Goal: Information Seeking & Learning: Learn about a topic

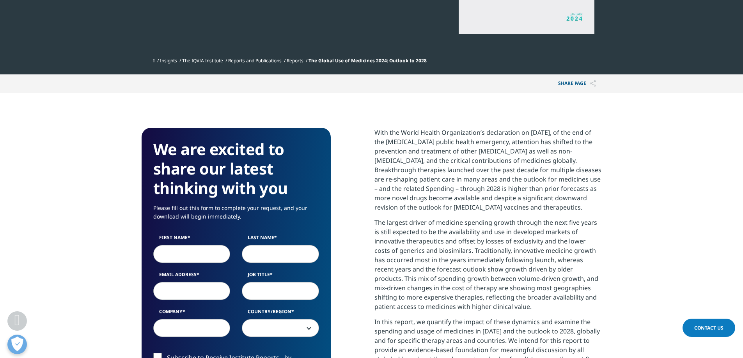
scroll to position [658, 0]
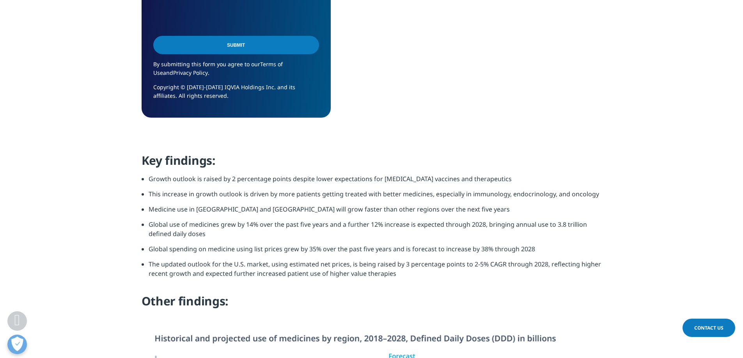
click at [322, 246] on li "Global spending on medicine using list prices grew by 35% over the past five ye…" at bounding box center [375, 252] width 453 height 15
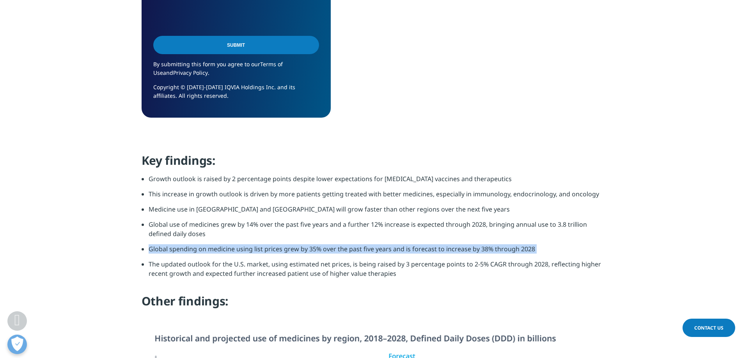
click at [322, 246] on li "Global spending on medicine using list prices grew by 35% over the past five ye…" at bounding box center [375, 252] width 453 height 15
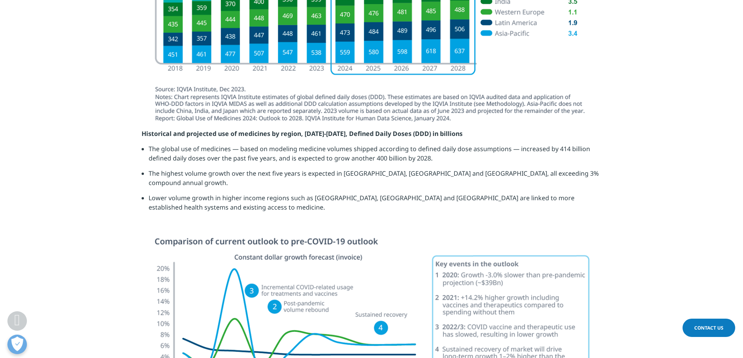
scroll to position [1131, 0]
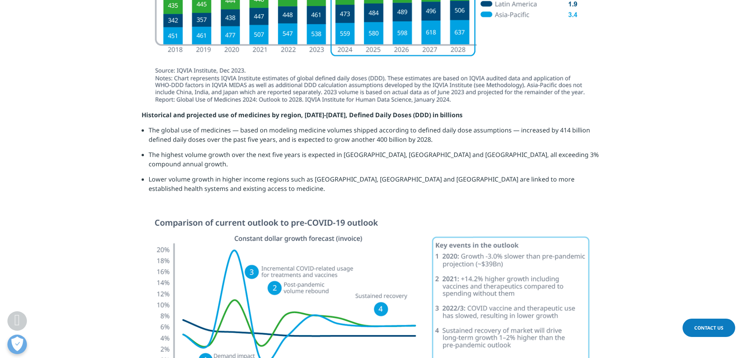
click at [433, 156] on li "The highest volume growth over the next five years is expected in [GEOGRAPHIC_D…" at bounding box center [375, 162] width 453 height 25
click at [250, 162] on li "The highest volume growth over the next five years is expected in [GEOGRAPHIC_D…" at bounding box center [375, 162] width 453 height 25
click at [271, 175] on li "Lower volume growth in higher income regions such as [GEOGRAPHIC_DATA], [GEOGRA…" at bounding box center [375, 187] width 453 height 25
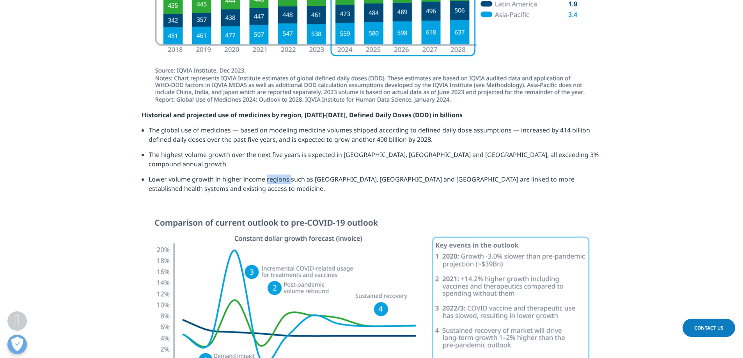
click at [271, 175] on li "Lower volume growth in higher income regions such as [GEOGRAPHIC_DATA], [GEOGRA…" at bounding box center [375, 187] width 453 height 25
click at [273, 175] on li "Lower volume growth in higher income regions such as [GEOGRAPHIC_DATA], [GEOGRA…" at bounding box center [375, 187] width 453 height 25
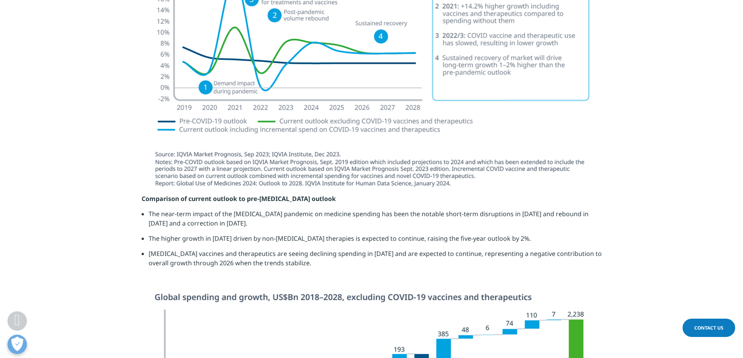
scroll to position [1443, 0]
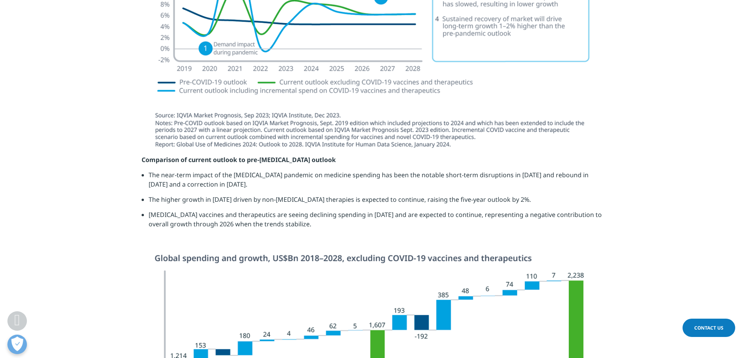
click at [246, 170] on li "The near-term impact of the [MEDICAL_DATA] pandemic on medicine spending has be…" at bounding box center [375, 182] width 453 height 25
click at [223, 195] on li "The higher growth in [DATE] driven by non-[MEDICAL_DATA] therapies is expected …" at bounding box center [375, 202] width 453 height 15
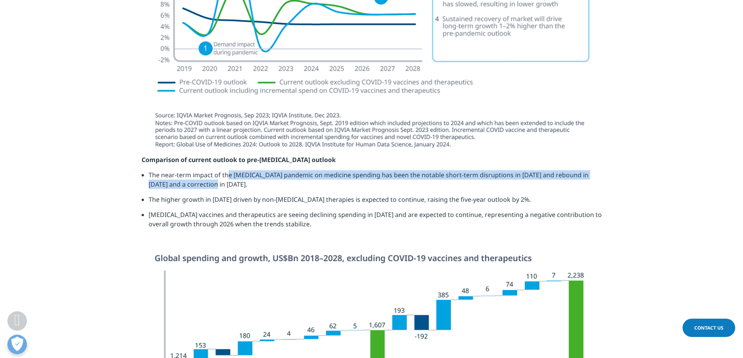
drag, startPoint x: 223, startPoint y: 168, endPoint x: 268, endPoint y: 175, distance: 45.0
click at [268, 175] on li "The near-term impact of the [MEDICAL_DATA] pandemic on medicine spending has be…" at bounding box center [375, 182] width 453 height 25
drag, startPoint x: 269, startPoint y: 175, endPoint x: 196, endPoint y: 169, distance: 73.2
click at [196, 170] on li "The near-term impact of the [MEDICAL_DATA] pandemic on medicine spending has be…" at bounding box center [375, 182] width 453 height 25
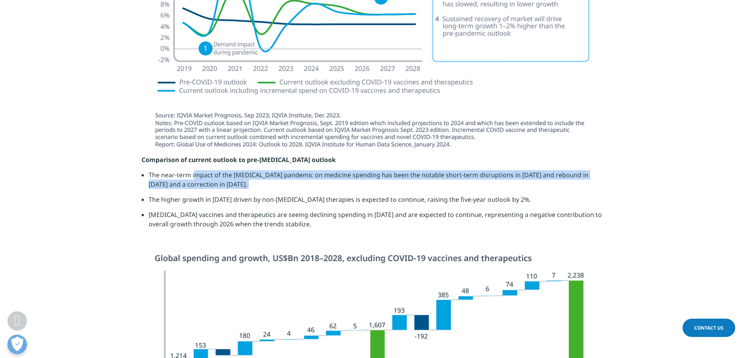
click at [196, 170] on li "The near-term impact of the [MEDICAL_DATA] pandemic on medicine spending has be…" at bounding box center [375, 182] width 453 height 25
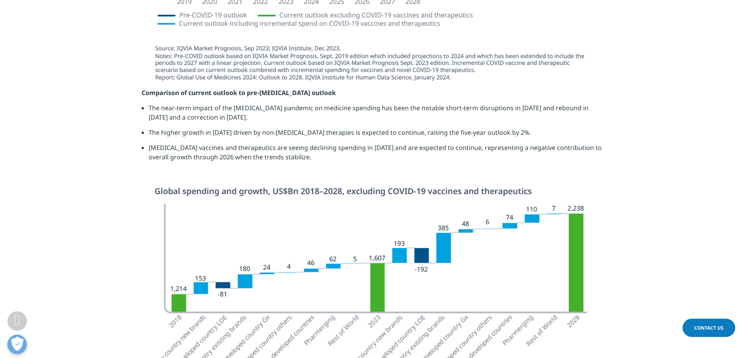
scroll to position [1521, 0]
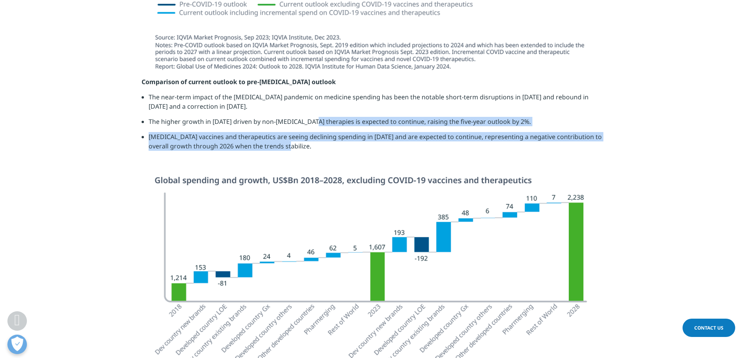
drag, startPoint x: 314, startPoint y: 138, endPoint x: 314, endPoint y: 119, distance: 19.1
click at [314, 119] on ul "The near-term impact of the [MEDICAL_DATA] pandemic on medicine spending has be…" at bounding box center [372, 124] width 460 height 64
click at [314, 119] on li "The higher growth in [DATE] driven by non-[MEDICAL_DATA] therapies is expected …" at bounding box center [375, 124] width 453 height 15
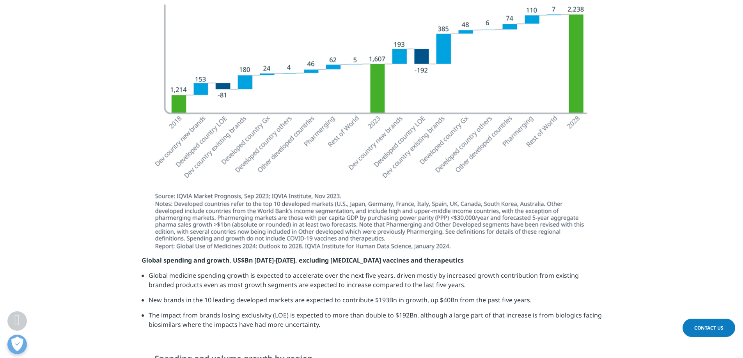
scroll to position [1716, 0]
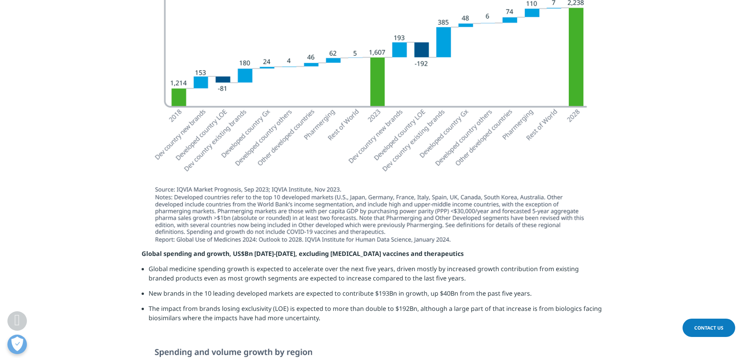
click at [200, 250] on strong "Global spending and growth, US$Bn [DATE]-[DATE], excluding [MEDICAL_DATA] vacci…" at bounding box center [303, 254] width 322 height 9
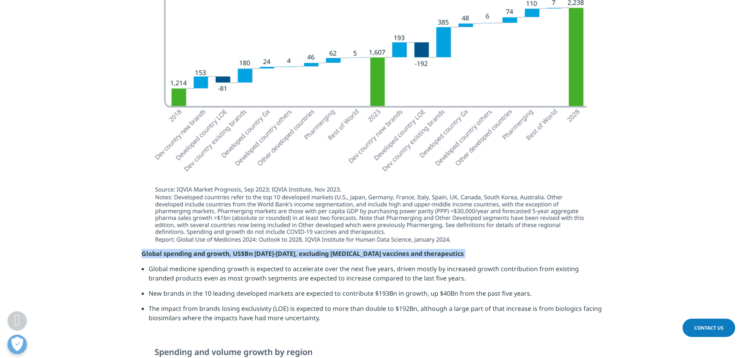
click at [200, 250] on strong "Global spending and growth, US$Bn [DATE]-[DATE], excluding [MEDICAL_DATA] vacci…" at bounding box center [303, 254] width 322 height 9
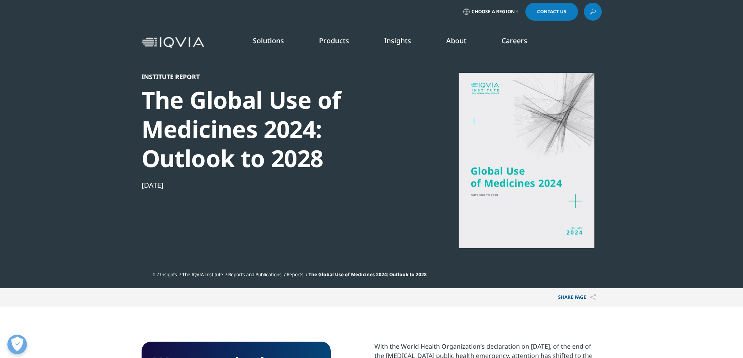
scroll to position [0, 0]
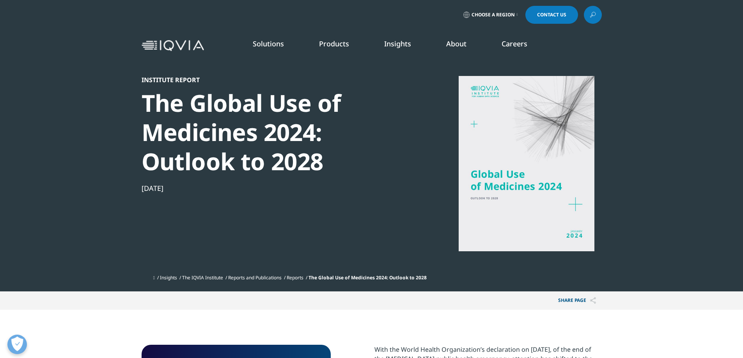
click at [527, 187] on div at bounding box center [526, 163] width 151 height 175
click at [223, 152] on div "The Global Use of Medicines 2024: Outlook to 2028" at bounding box center [276, 133] width 268 height 88
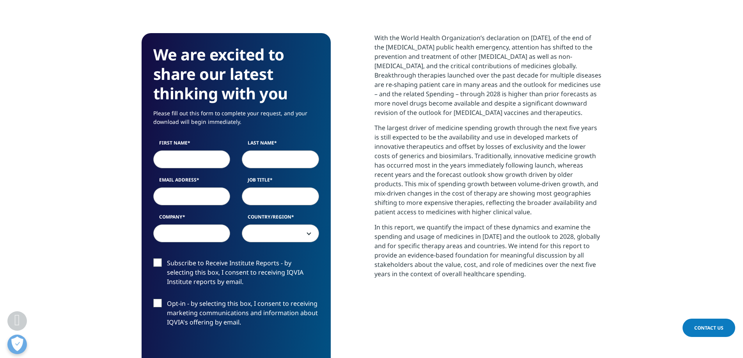
click at [487, 208] on p "The largest driver of medicine spending growth through the next five years is s…" at bounding box center [487, 172] width 227 height 99
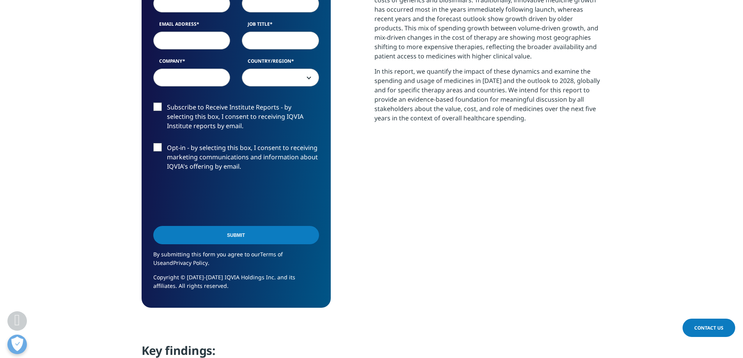
click at [487, 208] on div "With the World Health Organization’s declaration on [DATE], of the end of the […" at bounding box center [487, 92] width 227 height 431
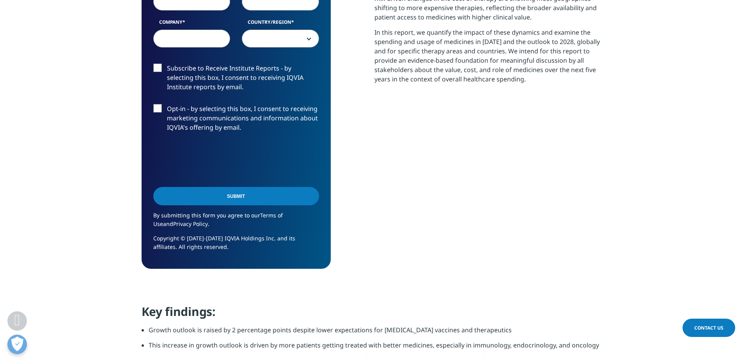
scroll to position [624, 0]
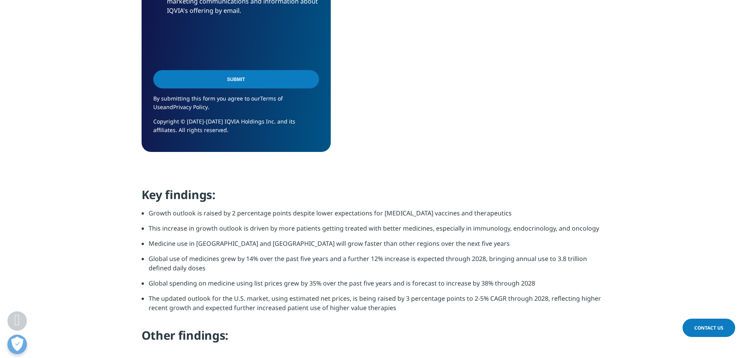
click at [464, 226] on li "This increase in growth outlook is driven by more patients getting treated with…" at bounding box center [375, 231] width 453 height 15
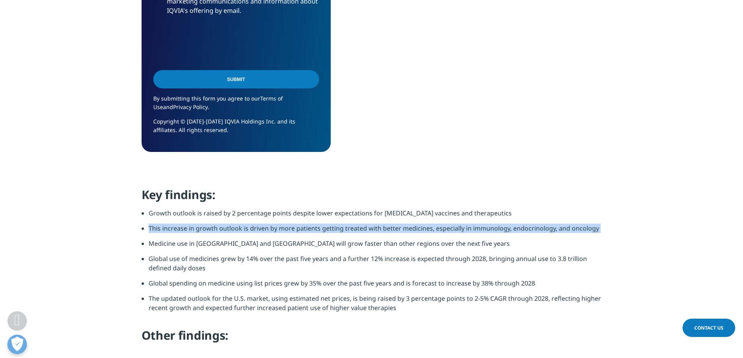
click at [464, 226] on li "This increase in growth outlook is driven by more patients getting treated with…" at bounding box center [375, 231] width 453 height 15
click at [464, 229] on li "This increase in growth outlook is driven by more patients getting treated with…" at bounding box center [375, 231] width 453 height 15
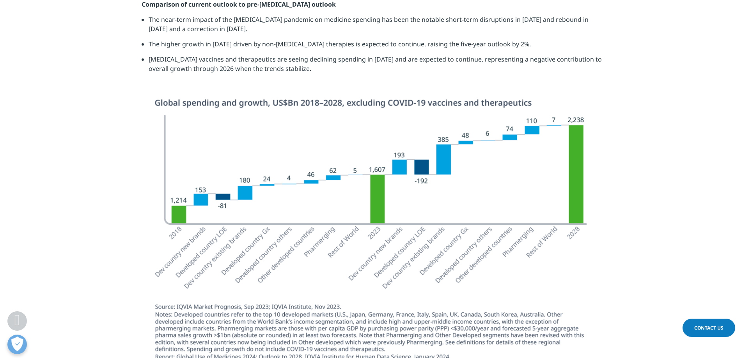
scroll to position [1599, 0]
click at [154, 98] on img at bounding box center [371, 231] width 437 height 266
click at [74, 124] on section at bounding box center [371, 232] width 743 height 268
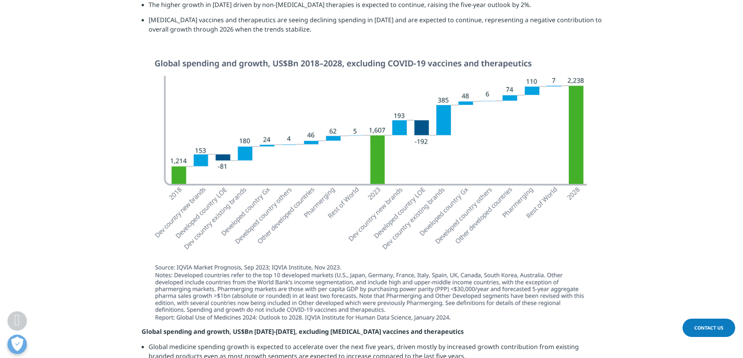
click at [192, 328] on strong "Global spending and growth, US$Bn [DATE]-[DATE], excluding [MEDICAL_DATA] vacci…" at bounding box center [303, 332] width 322 height 9
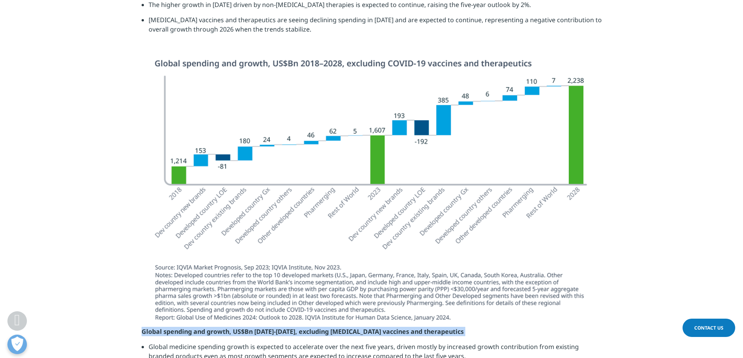
click at [192, 328] on strong "Global spending and growth, US$Bn [DATE]-[DATE], excluding [MEDICAL_DATA] vacci…" at bounding box center [303, 332] width 322 height 9
click at [189, 328] on strong "Global spending and growth, US$Bn [DATE]-[DATE], excluding [MEDICAL_DATA] vacci…" at bounding box center [303, 332] width 322 height 9
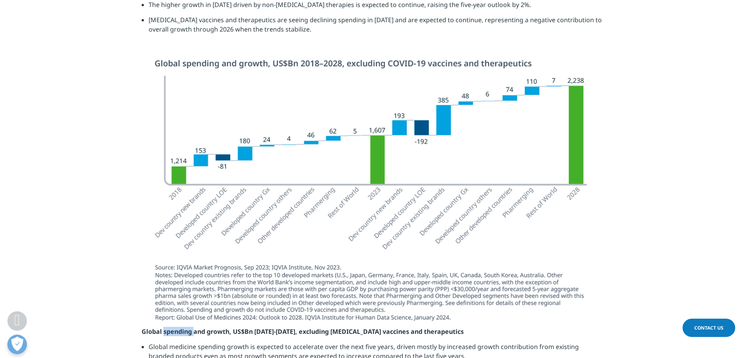
click at [189, 328] on strong "Global spending and growth, US$Bn [DATE]-[DATE], excluding [MEDICAL_DATA] vacci…" at bounding box center [303, 332] width 322 height 9
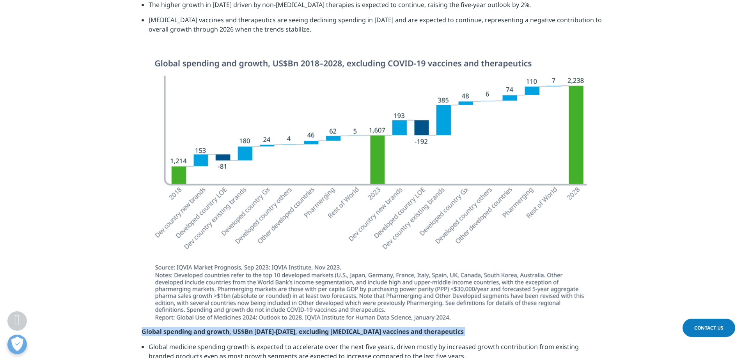
click at [189, 328] on strong "Global spending and growth, US$Bn [DATE]-[DATE], excluding [MEDICAL_DATA] vacci…" at bounding box center [303, 332] width 322 height 9
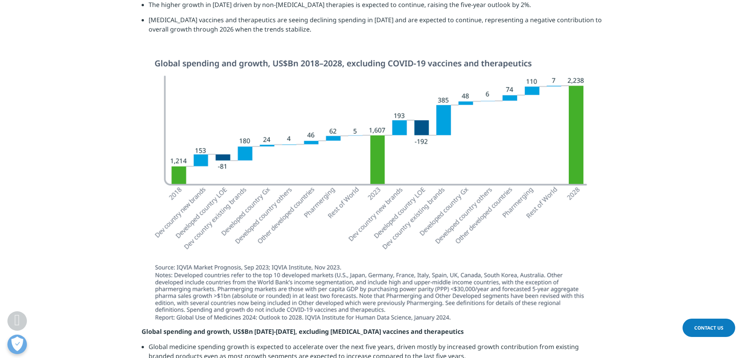
click at [203, 342] on li "Global medicine spending growth is expected to accelerate over the next five ye…" at bounding box center [375, 354] width 453 height 25
click at [204, 330] on p "Global spending and growth, US$Bn [DATE]-[DATE], excluding [MEDICAL_DATA] vacci…" at bounding box center [372, 334] width 460 height 15
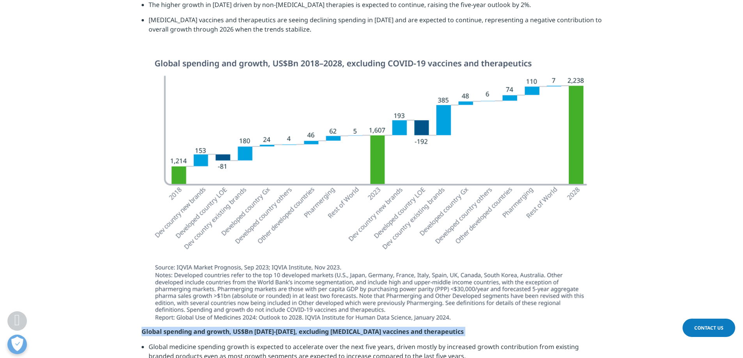
click at [204, 330] on p "Global spending and growth, US$Bn [DATE]-[DATE], excluding [MEDICAL_DATA] vacci…" at bounding box center [372, 334] width 460 height 15
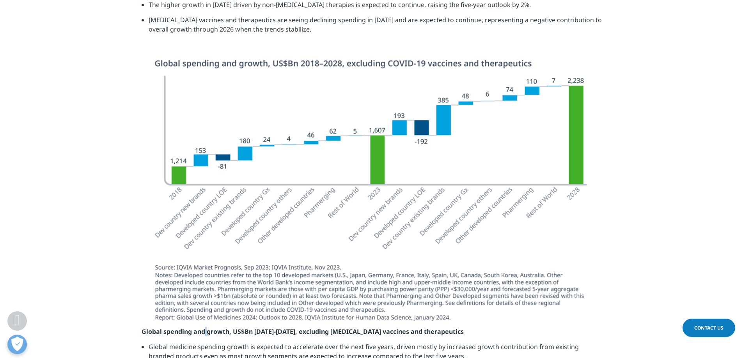
click at [204, 330] on p "Global spending and growth, US$Bn [DATE]-[DATE], excluding [MEDICAL_DATA] vacci…" at bounding box center [372, 334] width 460 height 15
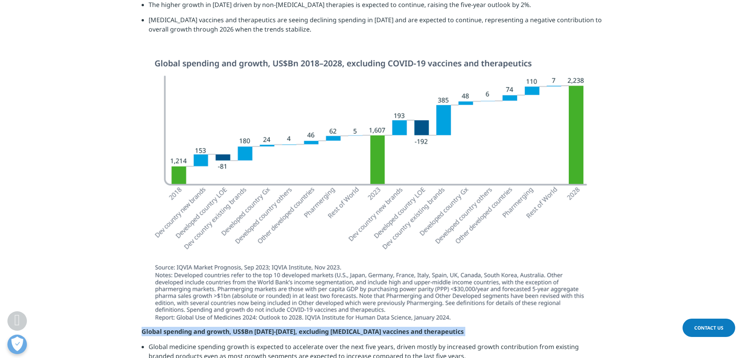
click at [204, 330] on p "Global spending and growth, US$Bn [DATE]-[DATE], excluding [MEDICAL_DATA] vacci…" at bounding box center [372, 334] width 460 height 15
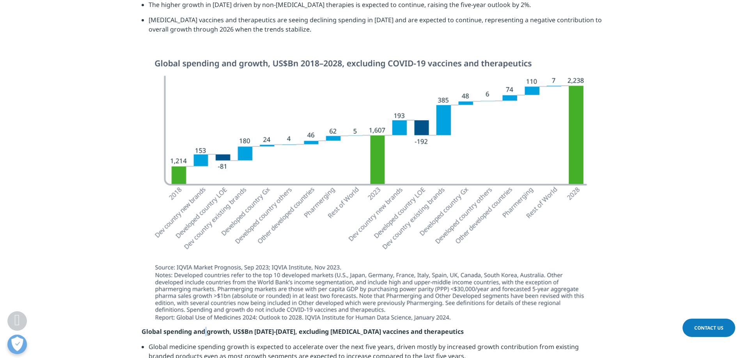
click at [204, 330] on p "Global spending and growth, US$Bn [DATE]-[DATE], excluding [MEDICAL_DATA] vacci…" at bounding box center [372, 334] width 460 height 15
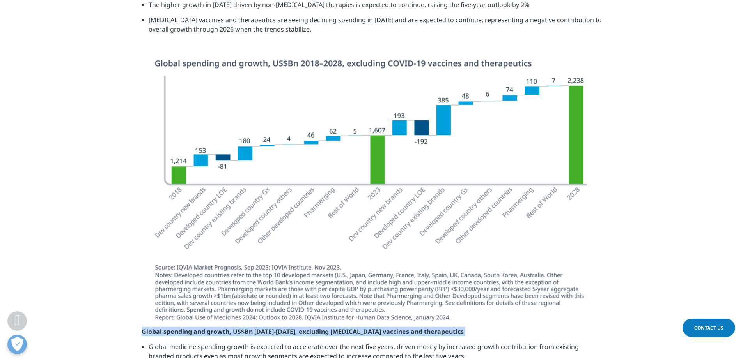
click at [204, 330] on p "Global spending and growth, US$Bn [DATE]-[DATE], excluding [MEDICAL_DATA] vacci…" at bounding box center [372, 334] width 460 height 15
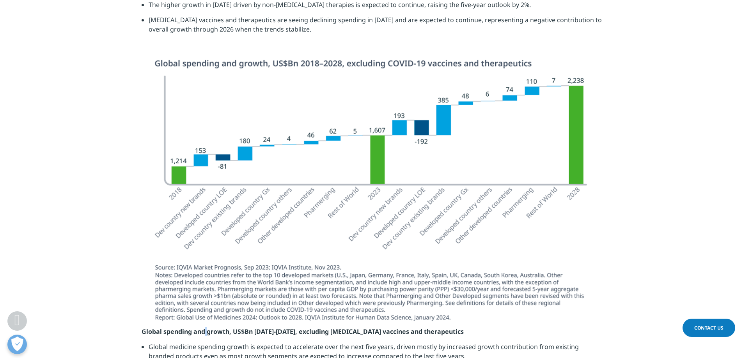
click at [204, 330] on p "Global spending and growth, US$Bn [DATE]-[DATE], excluding [MEDICAL_DATA] vacci…" at bounding box center [372, 334] width 460 height 15
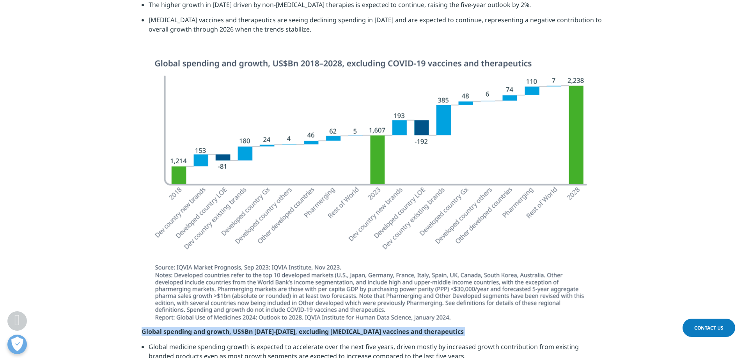
click at [204, 330] on p "Global spending and growth, US$Bn [DATE]-[DATE], excluding [MEDICAL_DATA] vacci…" at bounding box center [372, 334] width 460 height 15
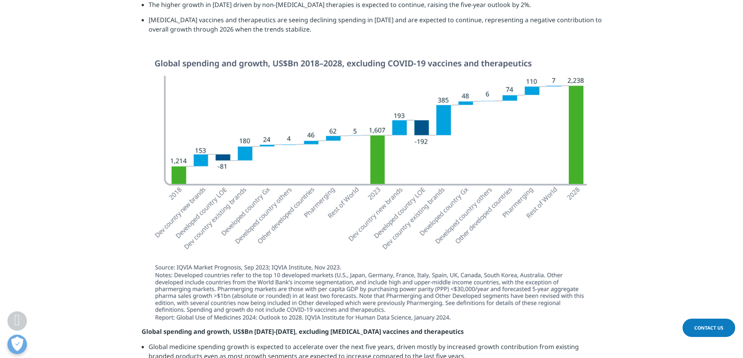
click at [215, 342] on li "Global medicine spending growth is expected to accelerate over the next five ye…" at bounding box center [375, 354] width 453 height 25
drag, startPoint x: 701, startPoint y: 183, endPoint x: 668, endPoint y: 170, distance: 35.3
click at [701, 183] on section at bounding box center [371, 193] width 743 height 268
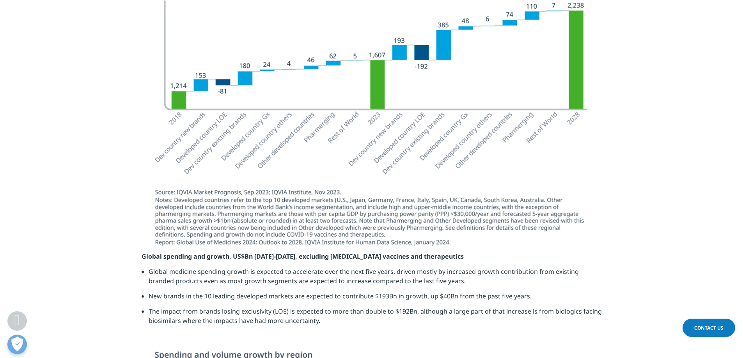
scroll to position [1755, 0]
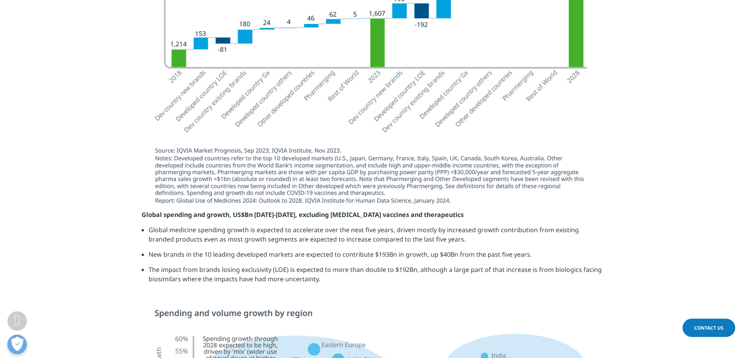
drag, startPoint x: 152, startPoint y: 218, endPoint x: 466, endPoint y: 233, distance: 313.5
click at [466, 233] on li "Global medicine spending growth is expected to accelerate over the next five ye…" at bounding box center [375, 237] width 453 height 25
drag, startPoint x: 466, startPoint y: 233, endPoint x: 504, endPoint y: 249, distance: 41.4
click at [504, 249] on ul "Global medicine spending growth is expected to accelerate over the next five ye…" at bounding box center [372, 257] width 460 height 64
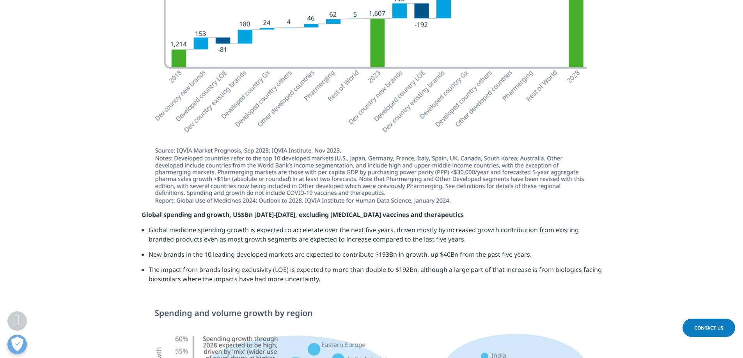
click at [504, 250] on li "New brands in the 10 leading developed markets are expected to contribute $193B…" at bounding box center [375, 257] width 453 height 15
drag, startPoint x: 505, startPoint y: 275, endPoint x: 560, endPoint y: 255, distance: 59.2
click at [560, 255] on ul "Global medicine spending growth is expected to accelerate over the next five ye…" at bounding box center [372, 257] width 460 height 64
click at [560, 255] on li "New brands in the 10 leading developed markets are expected to contribute $193B…" at bounding box center [375, 257] width 453 height 15
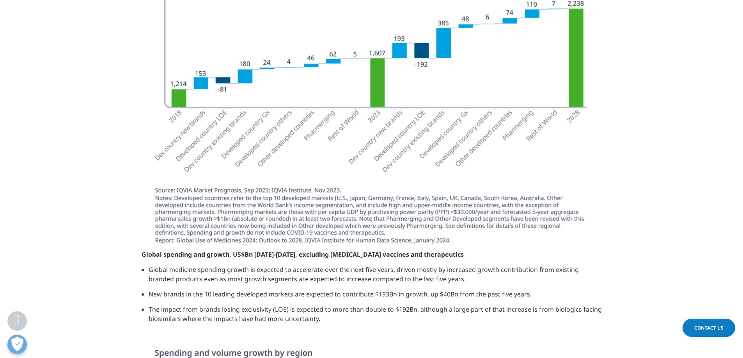
scroll to position [1716, 0]
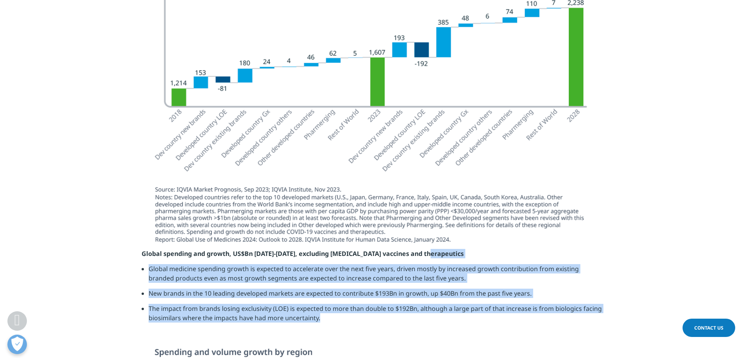
drag, startPoint x: 416, startPoint y: 312, endPoint x: 527, endPoint y: 253, distance: 125.1
click at [527, 253] on div "Global spending and growth, US$Bn [DATE]-[DATE], excluding [MEDICAL_DATA] vacci…" at bounding box center [372, 289] width 460 height 80
click at [527, 253] on p "Global spending and growth, US$Bn [DATE]-[DATE], excluding [MEDICAL_DATA] vacci…" at bounding box center [372, 256] width 460 height 15
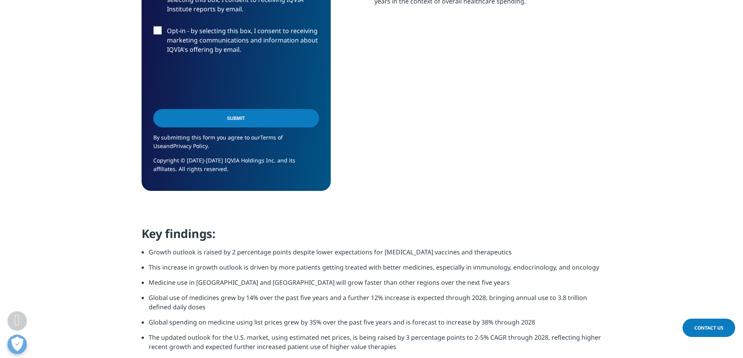
scroll to position [663, 0]
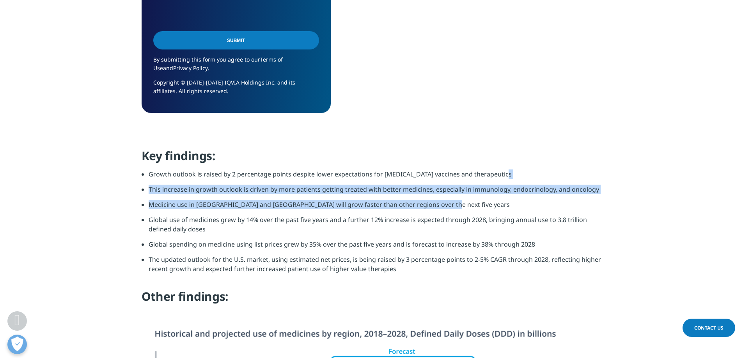
drag, startPoint x: 579, startPoint y: 173, endPoint x: 604, endPoint y: 211, distance: 45.0
click at [604, 211] on section "Key findings: Growth outlook is raised by 2 percentage points despite lower exp…" at bounding box center [371, 239] width 743 height 182
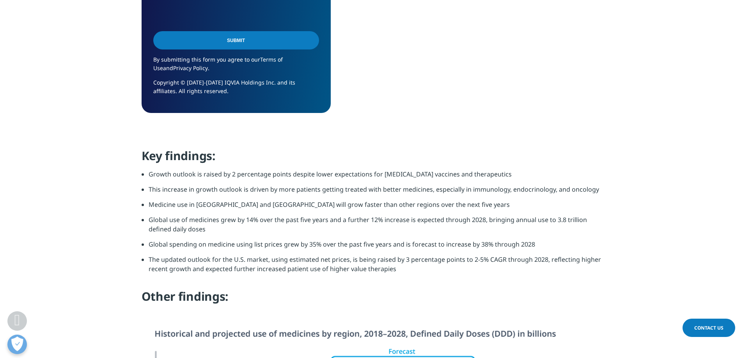
drag, startPoint x: 604, startPoint y: 218, endPoint x: 603, endPoint y: 200, distance: 17.6
click at [603, 200] on section "Key findings: Growth outlook is raised by 2 percentage points despite lower exp…" at bounding box center [371, 239] width 743 height 182
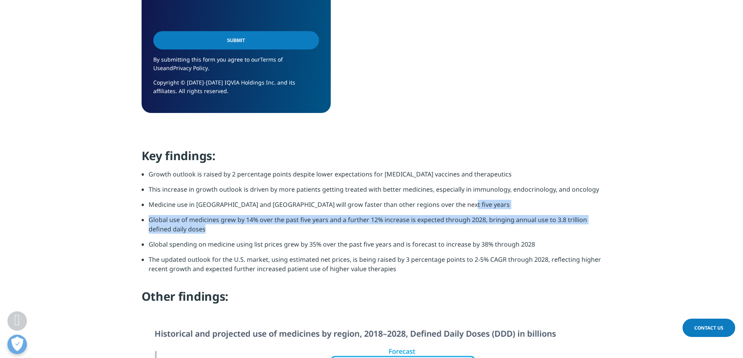
drag, startPoint x: 599, startPoint y: 204, endPoint x: 595, endPoint y: 237, distance: 33.1
click at [595, 237] on ul "Growth outlook is raised by 2 percentage points despite lower expectations for …" at bounding box center [372, 225] width 460 height 110
click at [595, 237] on li "Global use of medicines grew by 14% over the past five years and a further 12% …" at bounding box center [375, 227] width 453 height 25
drag, startPoint x: 595, startPoint y: 232, endPoint x: 597, endPoint y: 214, distance: 18.1
click at [597, 214] on ul "Growth outlook is raised by 2 percentage points despite lower expectations for …" at bounding box center [372, 225] width 460 height 110
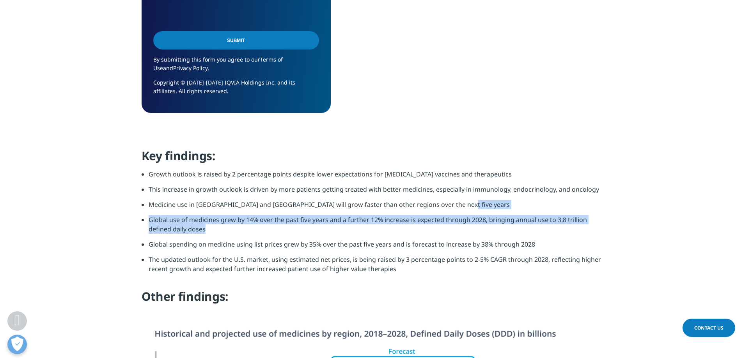
click at [597, 214] on li "Medicine use in [GEOGRAPHIC_DATA] and [GEOGRAPHIC_DATA] will grow faster than o…" at bounding box center [375, 207] width 453 height 15
drag, startPoint x: 597, startPoint y: 213, endPoint x: 596, endPoint y: 235, distance: 21.9
click at [596, 235] on ul "Growth outlook is raised by 2 percentage points despite lower expectations for …" at bounding box center [372, 225] width 460 height 110
click at [596, 235] on li "Global use of medicines grew by 14% over the past five years and a further 12% …" at bounding box center [375, 227] width 453 height 25
drag, startPoint x: 598, startPoint y: 234, endPoint x: 593, endPoint y: 211, distance: 24.0
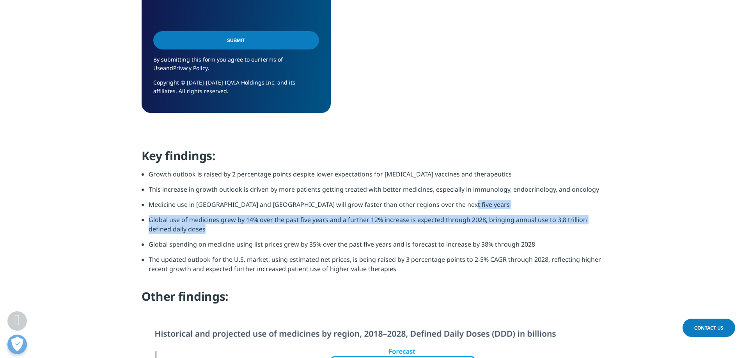
click at [593, 211] on ul "Growth outlook is raised by 2 percentage points despite lower expectations for …" at bounding box center [372, 225] width 460 height 110
click at [593, 211] on li "Medicine use in [GEOGRAPHIC_DATA] and [GEOGRAPHIC_DATA] will grow faster than o…" at bounding box center [375, 207] width 453 height 15
drag, startPoint x: 586, startPoint y: 213, endPoint x: 589, endPoint y: 233, distance: 20.5
click at [589, 233] on ul "Growth outlook is raised by 2 percentage points despite lower expectations for …" at bounding box center [372, 225] width 460 height 110
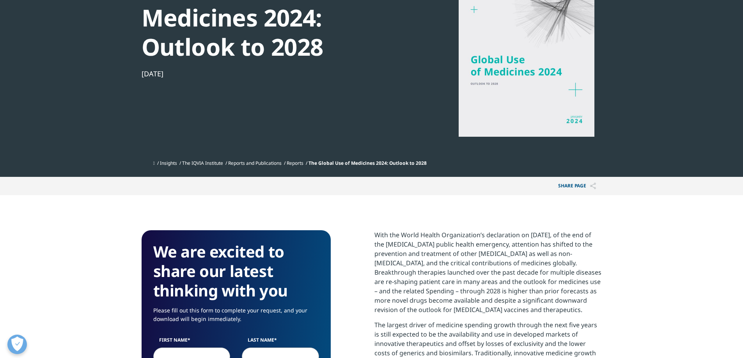
scroll to position [117, 0]
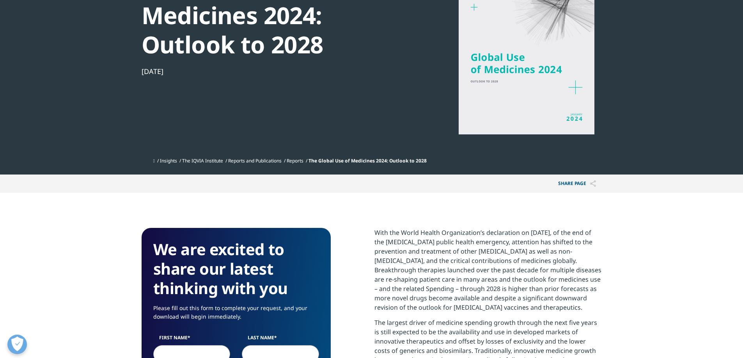
click at [449, 250] on p "With the World Health Organization’s declaration on [DATE], of the end of the […" at bounding box center [487, 273] width 227 height 90
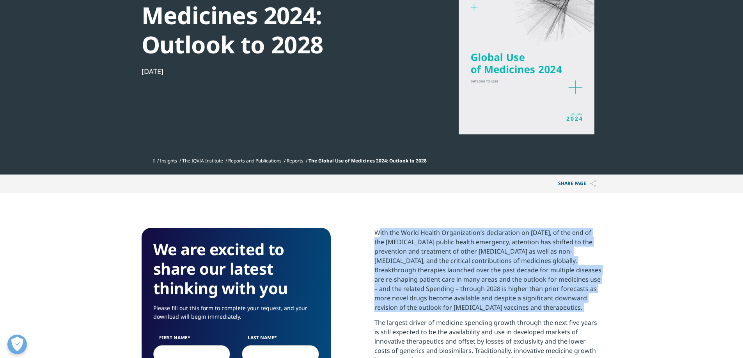
click at [449, 250] on p "With the World Health Organization’s declaration on [DATE], of the end of the […" at bounding box center [487, 273] width 227 height 90
click at [451, 266] on p "With the World Health Organization’s declaration on [DATE], of the end of the […" at bounding box center [487, 273] width 227 height 90
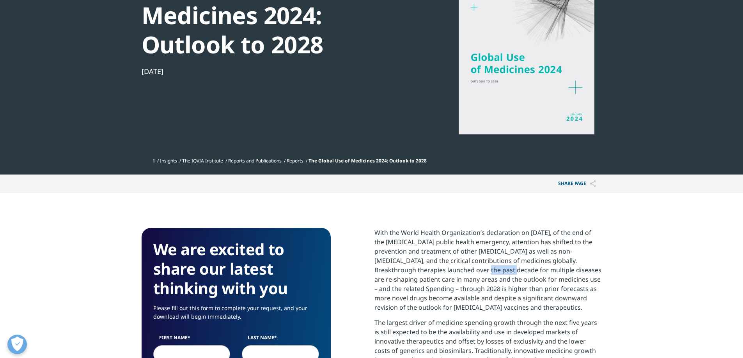
click at [451, 266] on p "With the World Health Organization’s declaration on [DATE], of the end of the […" at bounding box center [487, 273] width 227 height 90
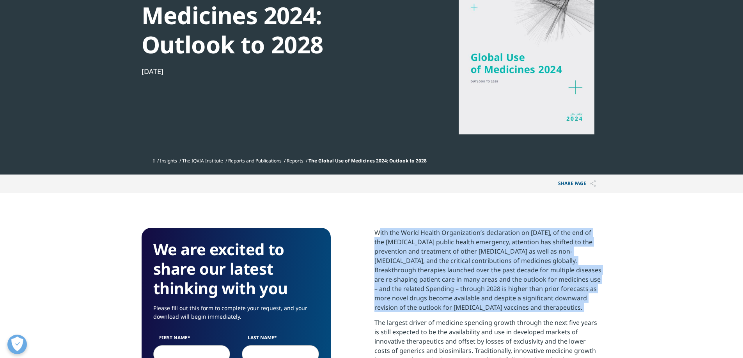
click at [451, 266] on p "With the World Health Organization’s declaration on [DATE], of the end of the […" at bounding box center [487, 273] width 227 height 90
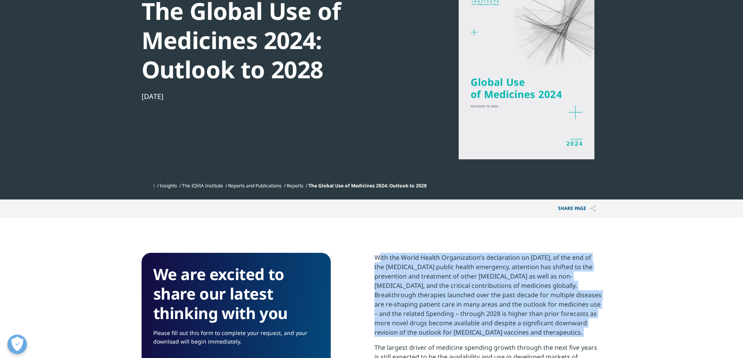
scroll to position [78, 0]
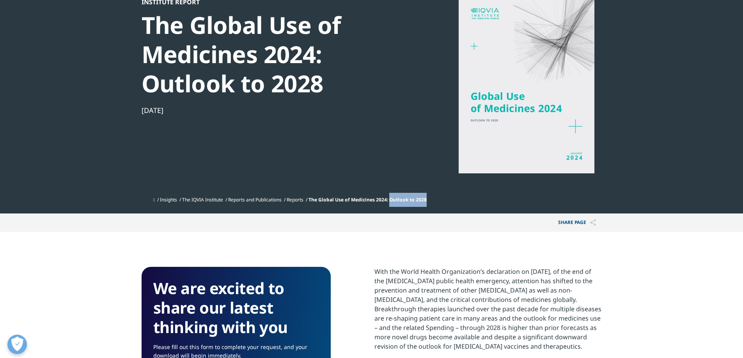
drag, startPoint x: 433, startPoint y: 200, endPoint x: 396, endPoint y: 200, distance: 37.1
click at [396, 200] on span "The Global Use of Medicines 2024: Outlook to 2028" at bounding box center [367, 200] width 118 height 7
copy span "Outlook to 2028"
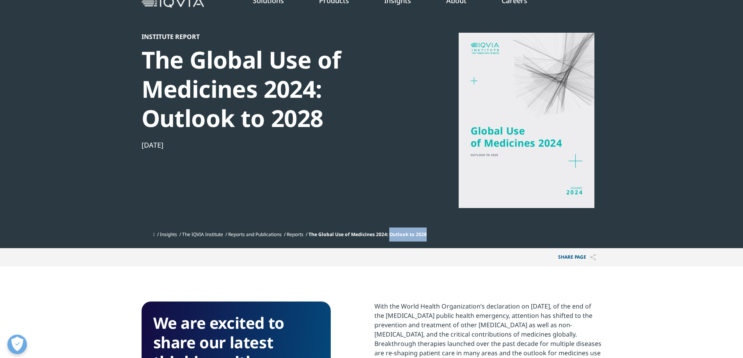
scroll to position [0, 0]
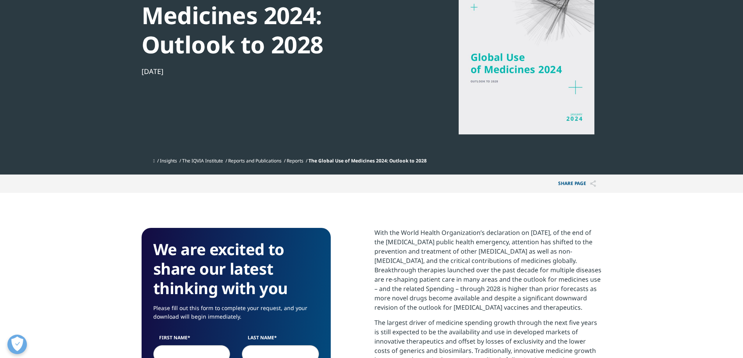
click at [472, 266] on p "With the World Health Organization’s declaration on [DATE], of the end of the […" at bounding box center [487, 273] width 227 height 90
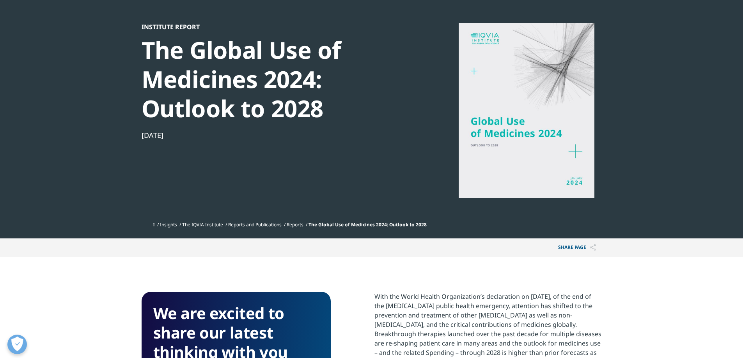
scroll to position [39, 0]
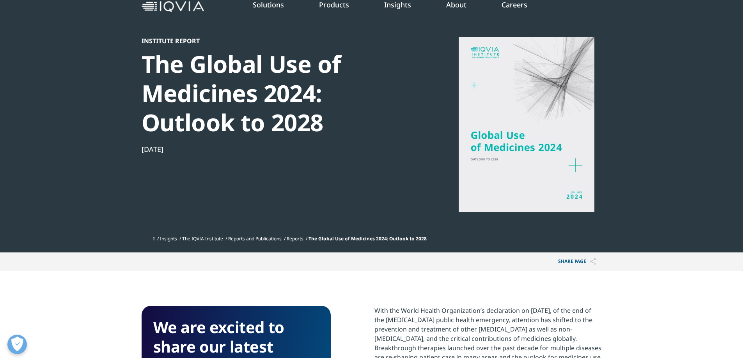
drag, startPoint x: 183, startPoint y: 149, endPoint x: 136, endPoint y: 43, distance: 115.4
click at [136, 43] on section "Institute Report The Global Use of Medicines 2024: Outlook to 2028 [DATE] Insig…" at bounding box center [371, 107] width 743 height 292
copy div "Institute Report The Global Use of Medicines 2024: Outlook to 2028 [DATE]"
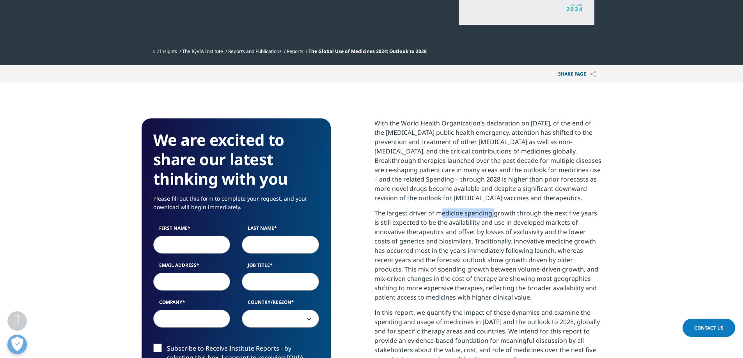
drag, startPoint x: 436, startPoint y: 213, endPoint x: 489, endPoint y: 214, distance: 53.4
click at [489, 214] on p "The largest driver of medicine spending growth through the next five years is s…" at bounding box center [487, 258] width 227 height 99
copy p "medicine spending"
